Goal: Browse casually

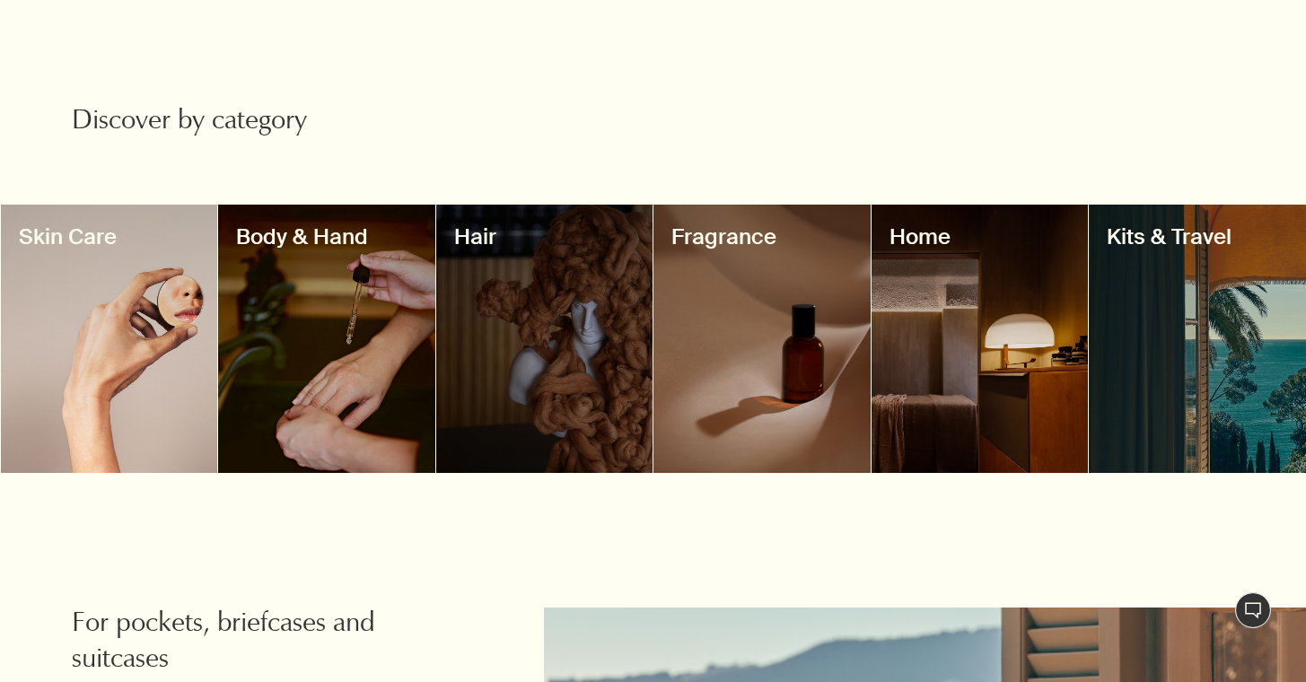
scroll to position [1582, 0]
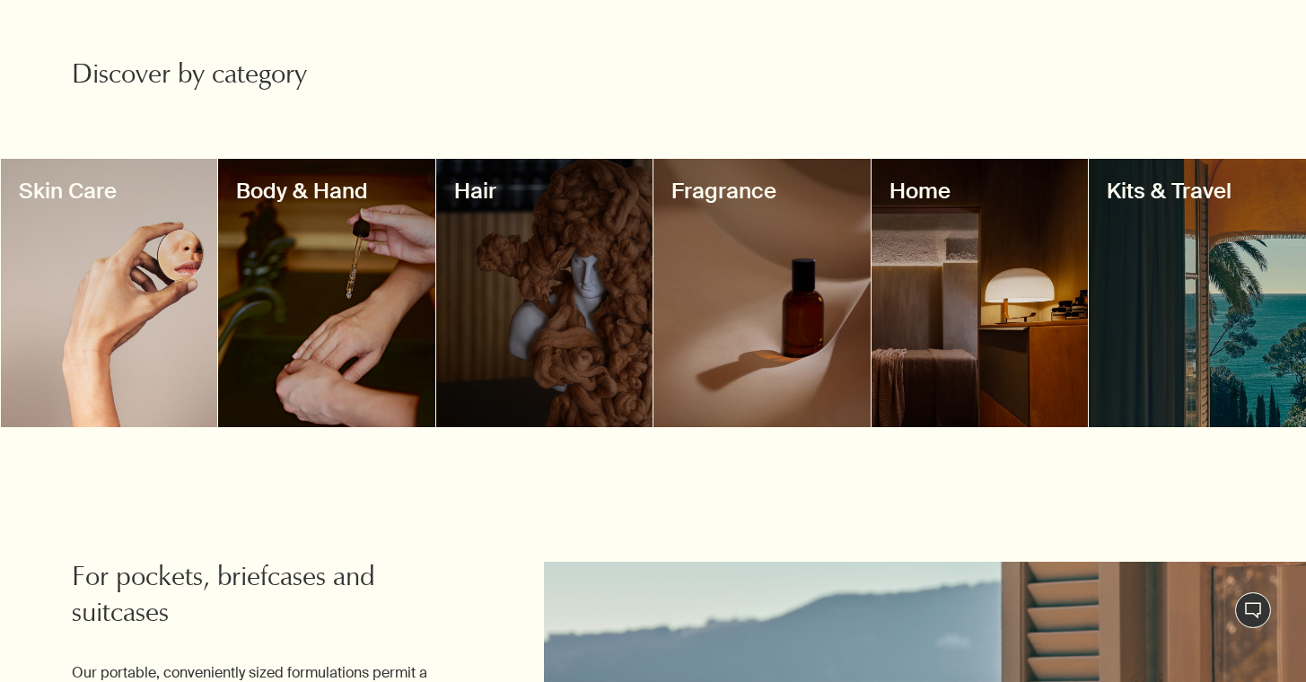
click at [997, 271] on div at bounding box center [980, 293] width 217 height 268
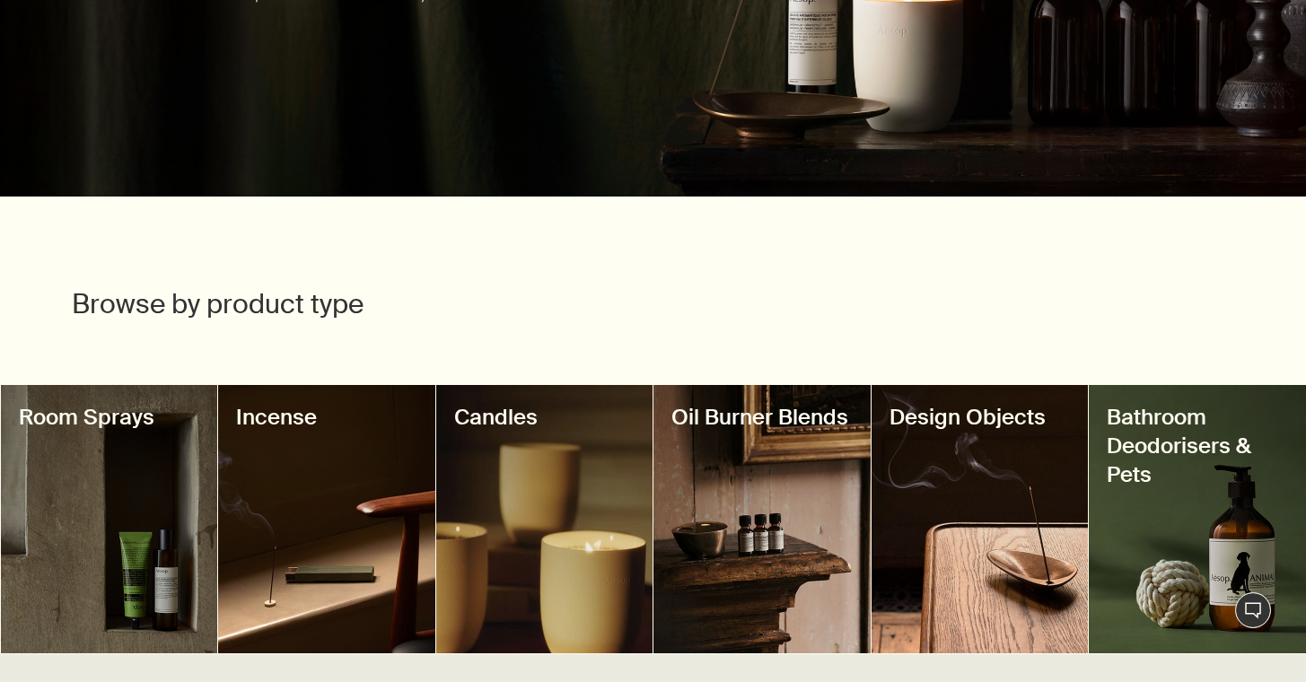
scroll to position [429, 0]
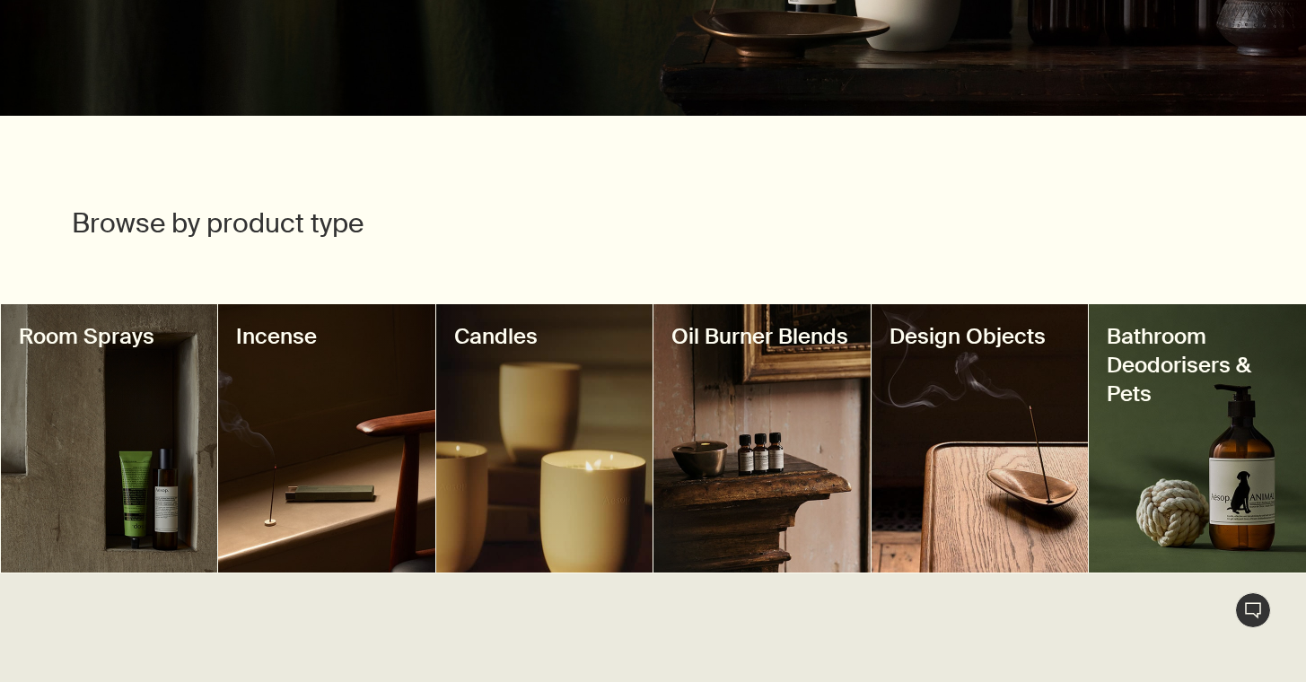
click at [127, 470] on div at bounding box center [109, 438] width 217 height 268
